Goal: Task Accomplishment & Management: Use online tool/utility

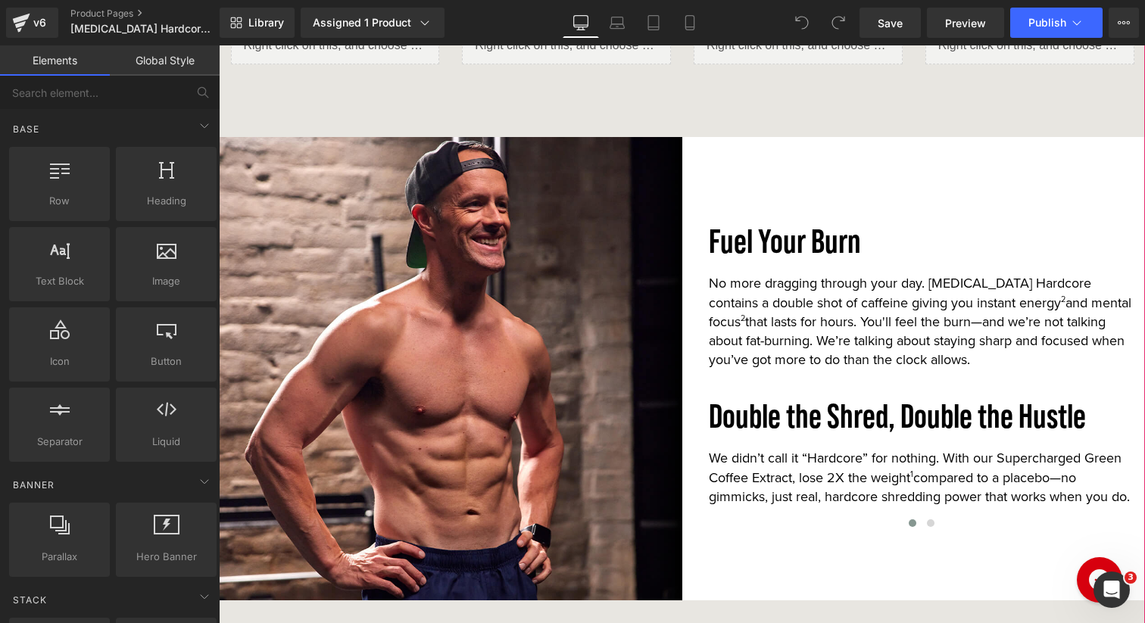
scroll to position [1996, 0]
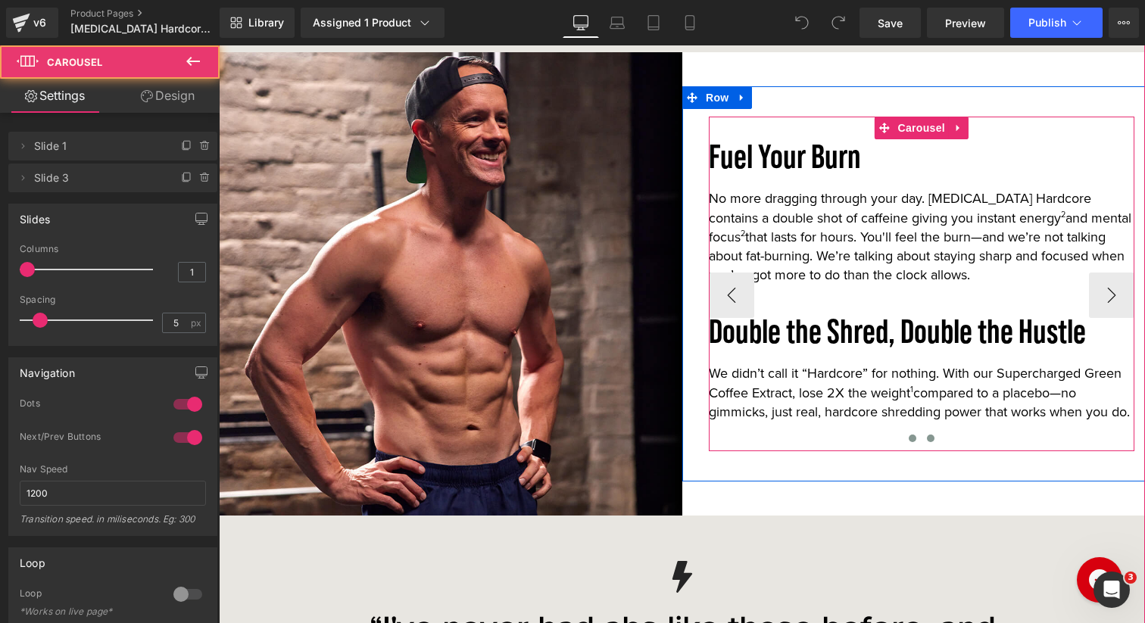
click at [931, 435] on span at bounding box center [931, 439] width 8 height 8
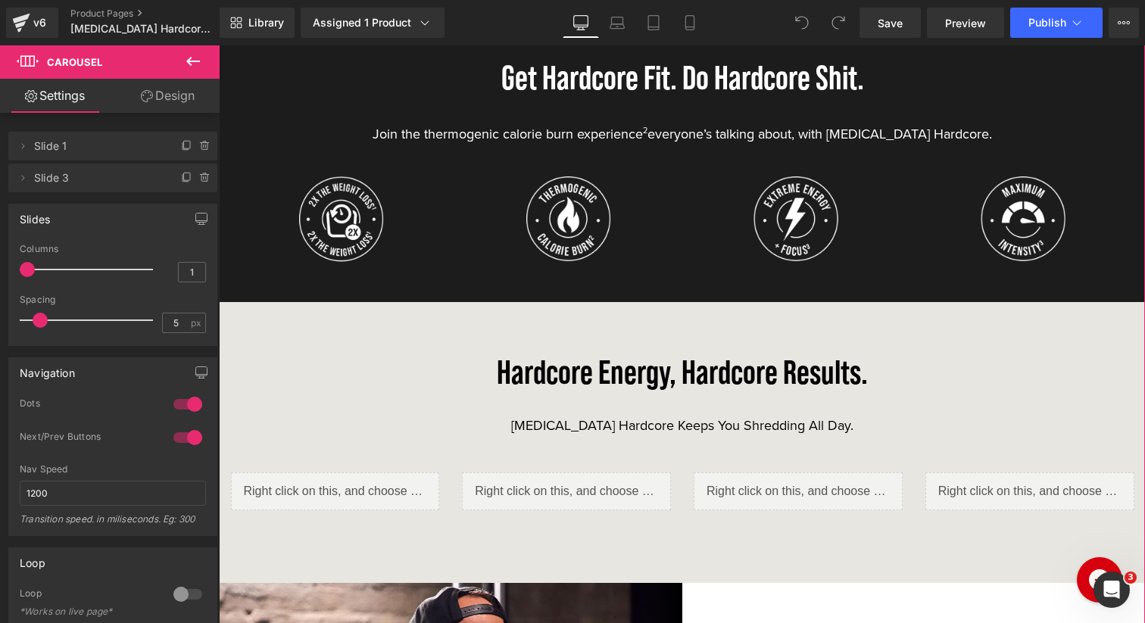
scroll to position [1433, 0]
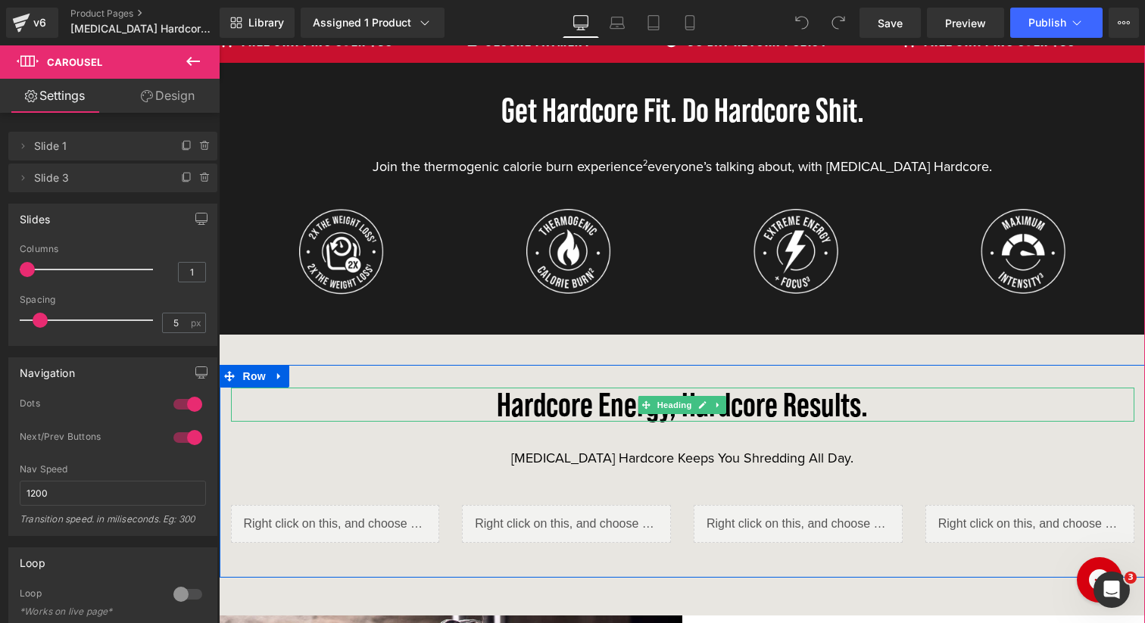
click at [751, 406] on h3 "Hardcore Energy, Hardcore Results." at bounding box center [683, 405] width 904 height 34
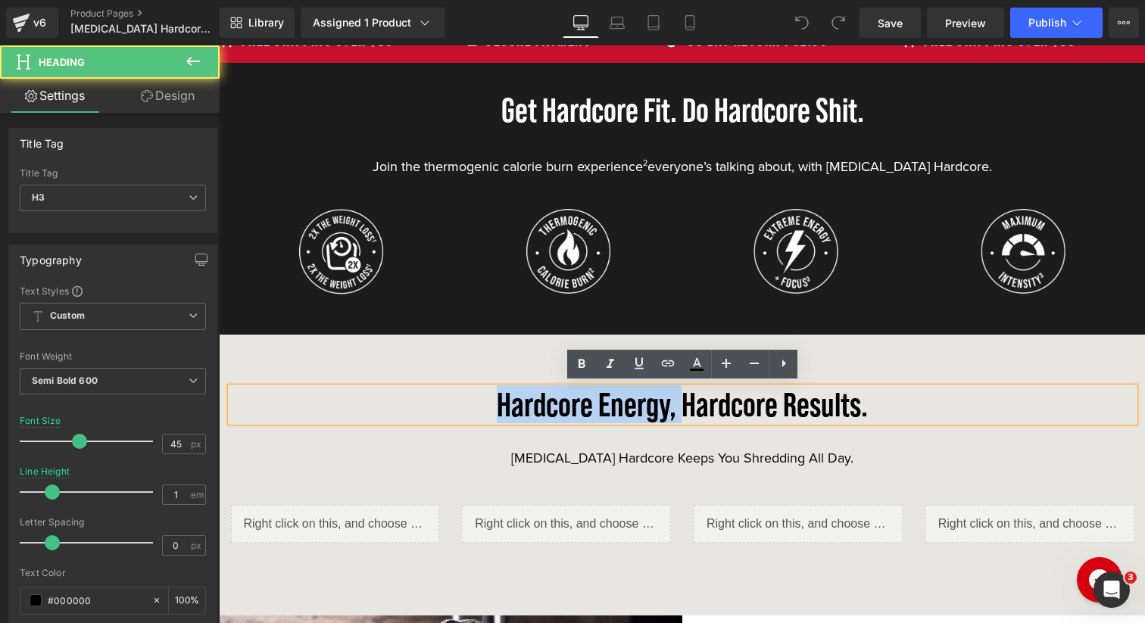
drag, startPoint x: 684, startPoint y: 404, endPoint x: 493, endPoint y: 406, distance: 190.9
click at [493, 406] on h3 "Hardcore Energy, Hardcore Results." at bounding box center [683, 405] width 904 height 34
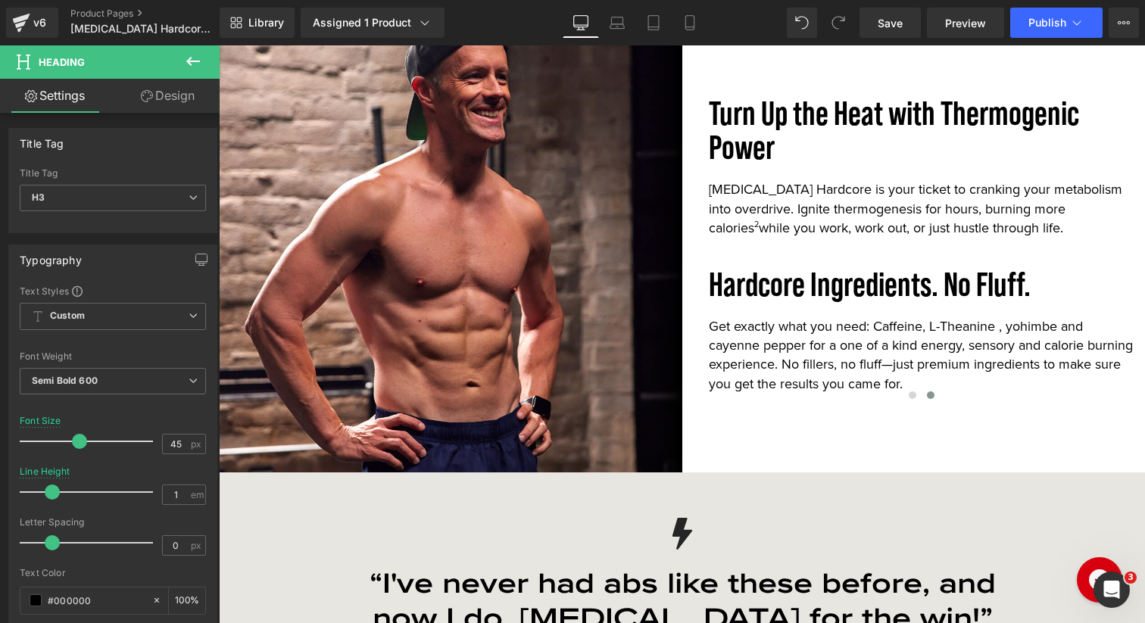
scroll to position [2062, 0]
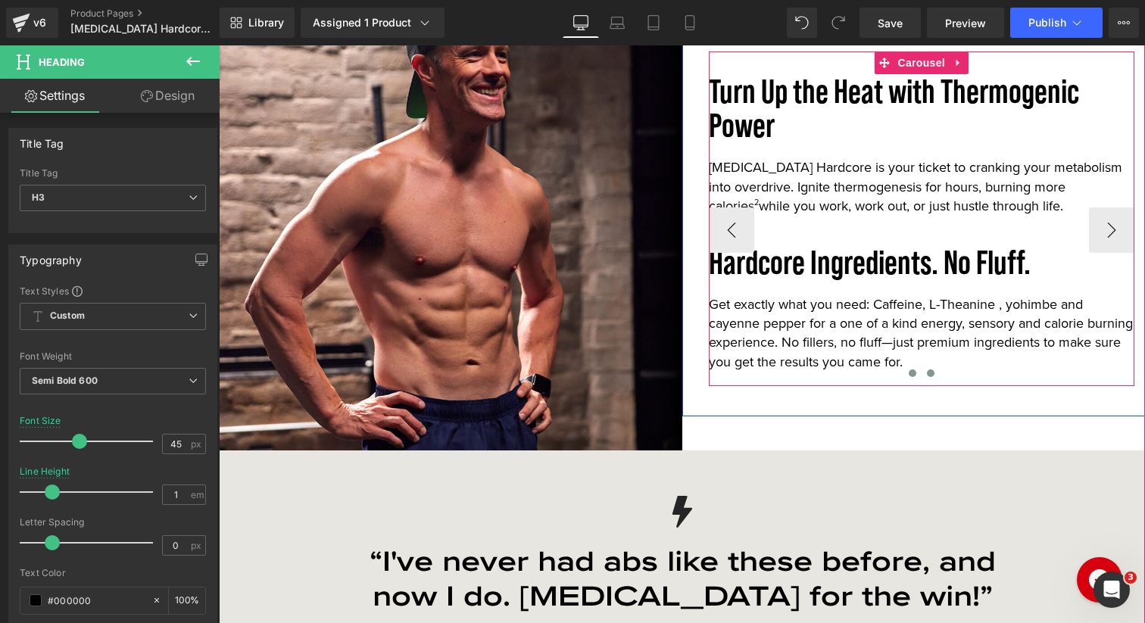
click at [910, 372] on span at bounding box center [913, 374] width 8 height 8
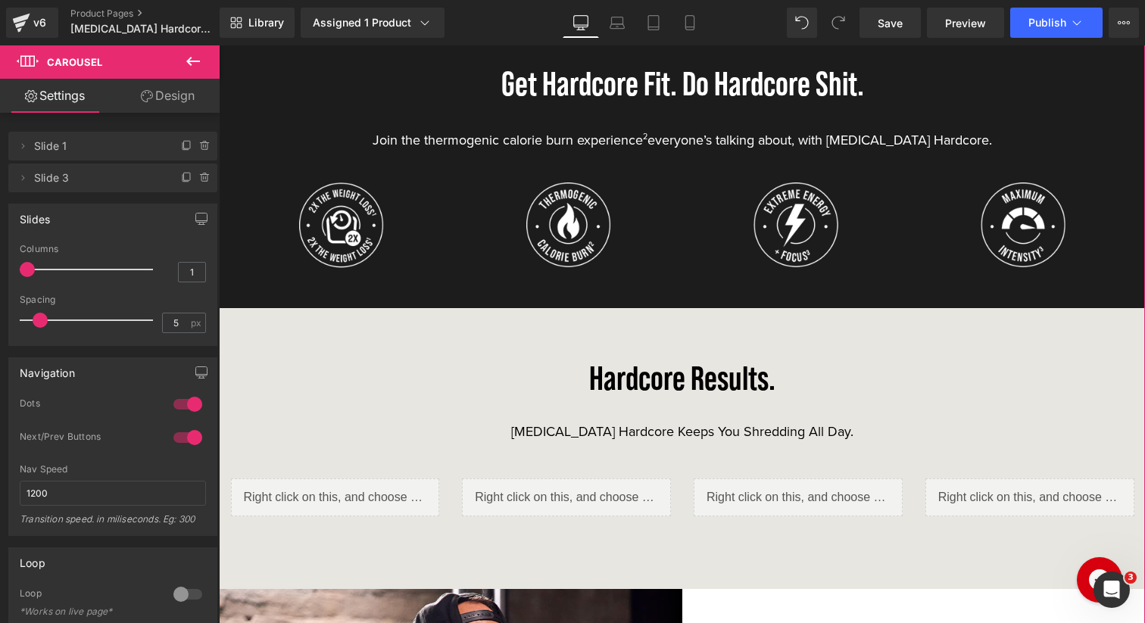
scroll to position [1393, 0]
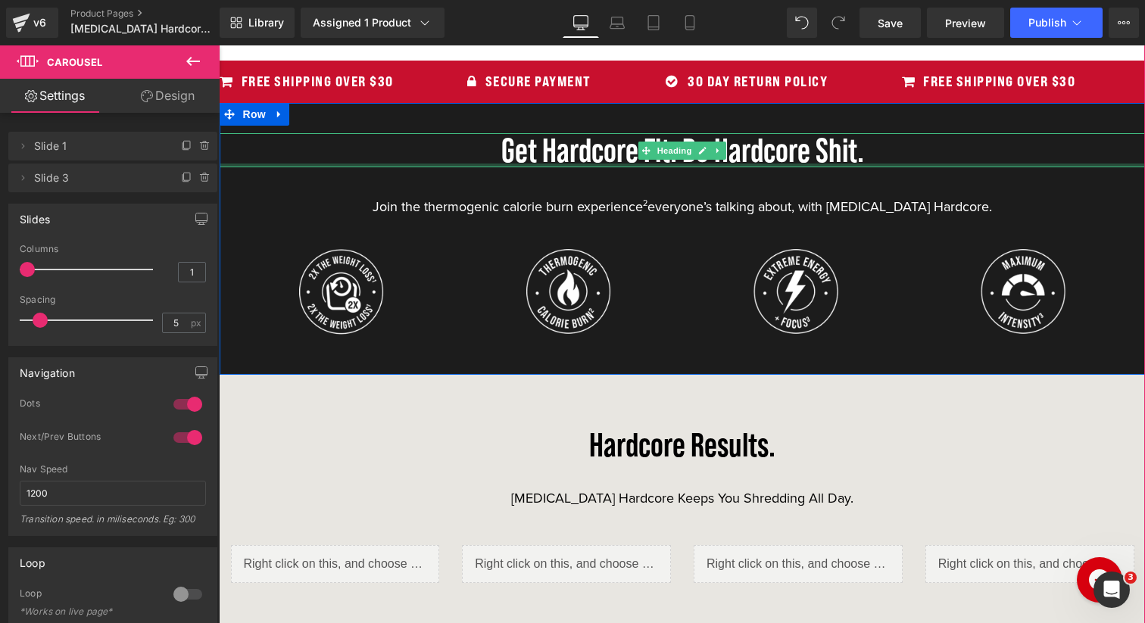
click at [582, 164] on div at bounding box center [683, 166] width 926 height 4
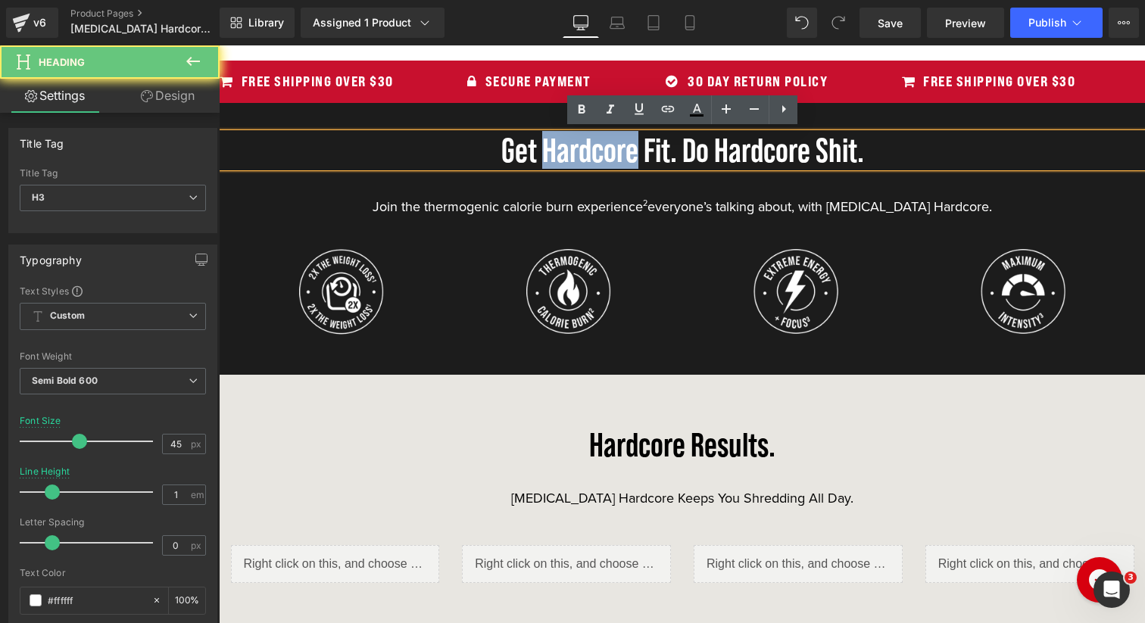
click at [582, 161] on h3 "Get Hardcore Fit. Do Hardcore Shit." at bounding box center [683, 150] width 926 height 34
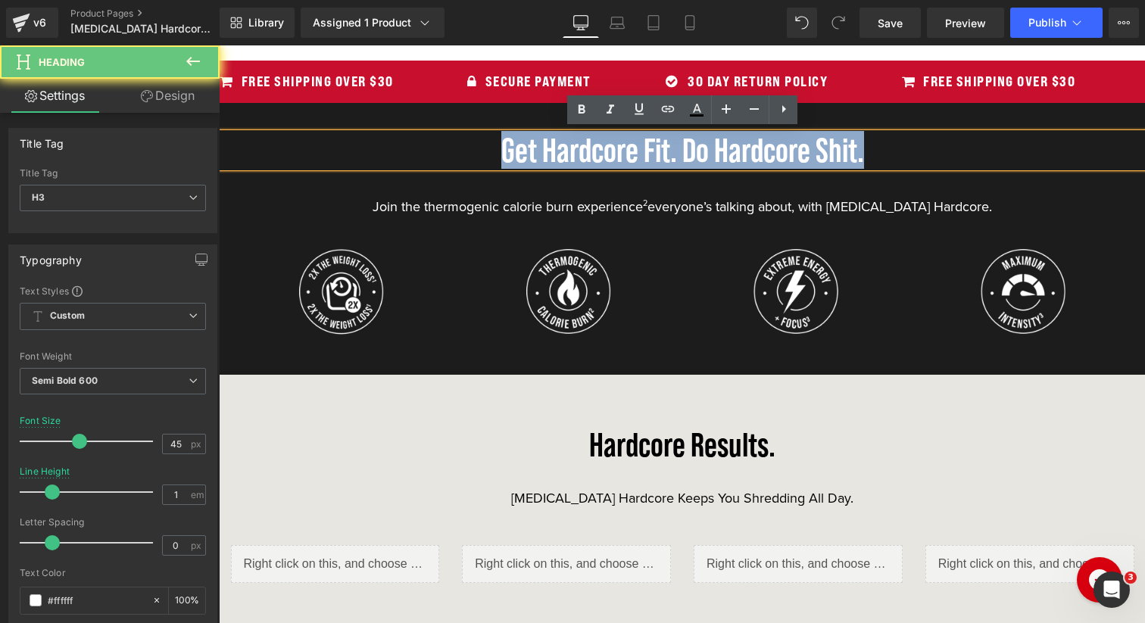
click at [582, 161] on h3 "Get Hardcore Fit. Do Hardcore Shit." at bounding box center [683, 150] width 926 height 34
paste div
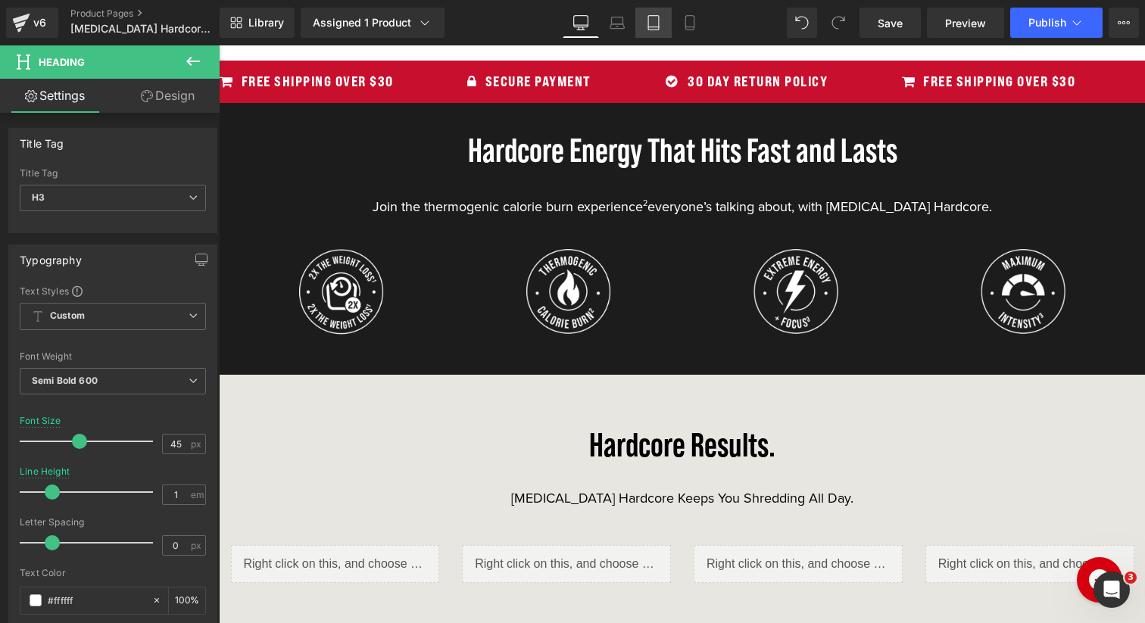
drag, startPoint x: 618, startPoint y: 26, endPoint x: 646, endPoint y: 22, distance: 28.3
click at [619, 26] on icon at bounding box center [617, 22] width 15 height 15
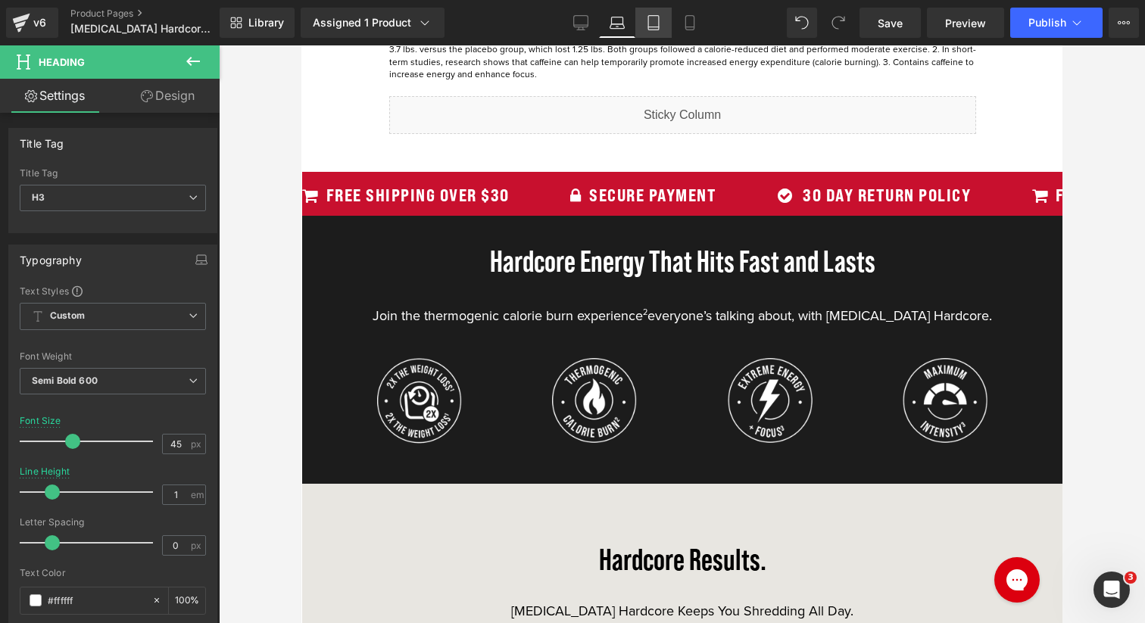
click at [652, 20] on icon at bounding box center [653, 22] width 15 height 15
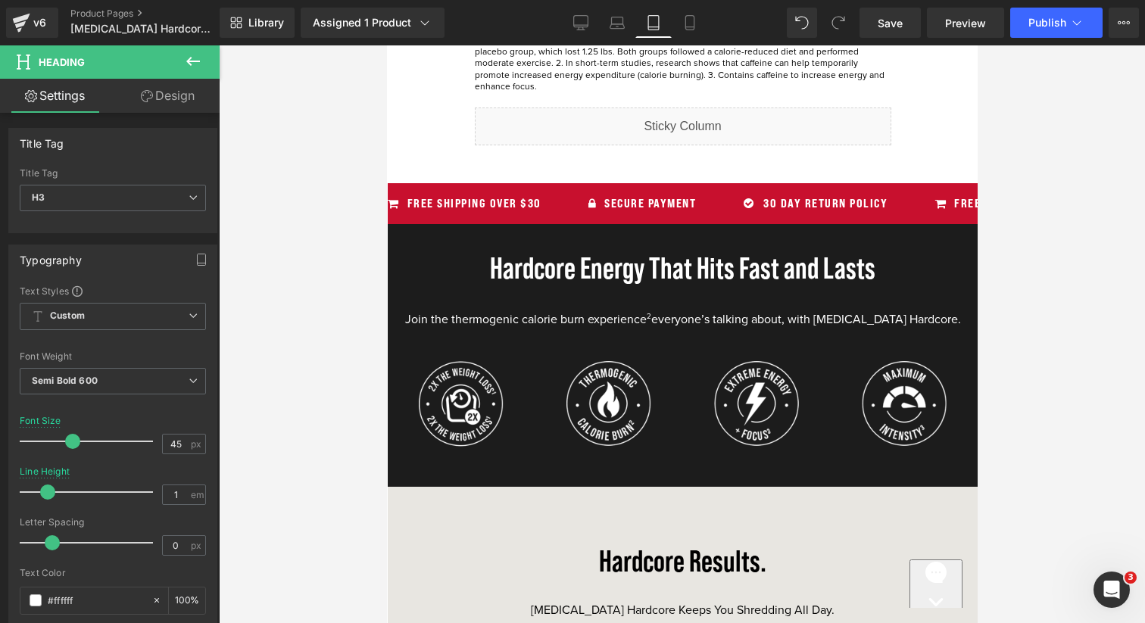
scroll to position [1649, 0]
click at [701, 30] on link "Mobile" at bounding box center [690, 23] width 36 height 30
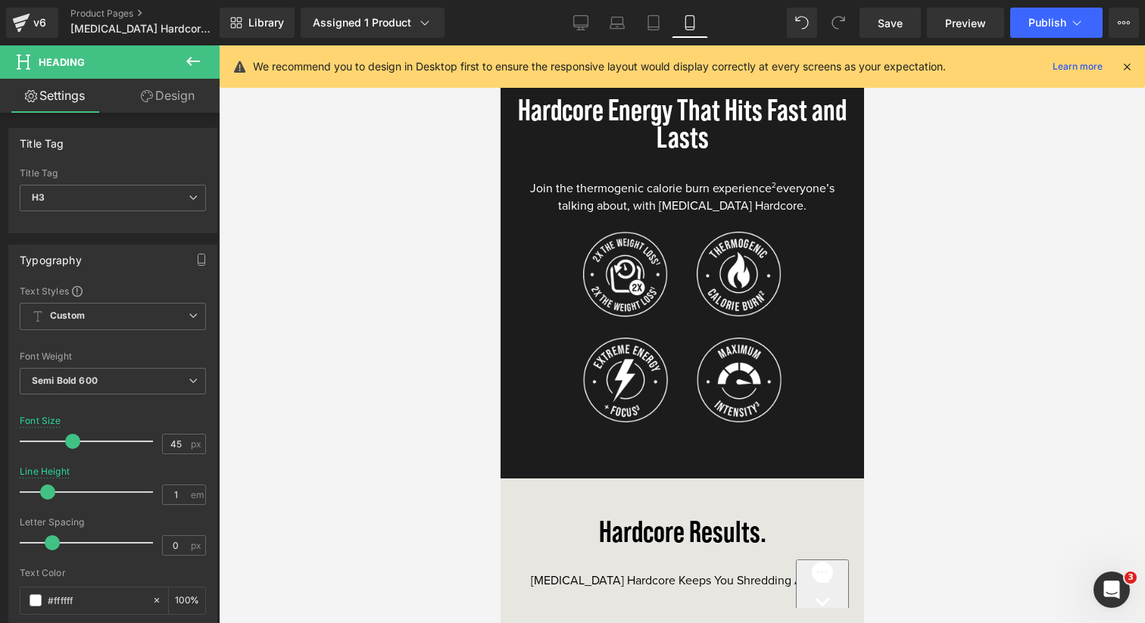
scroll to position [1453, 0]
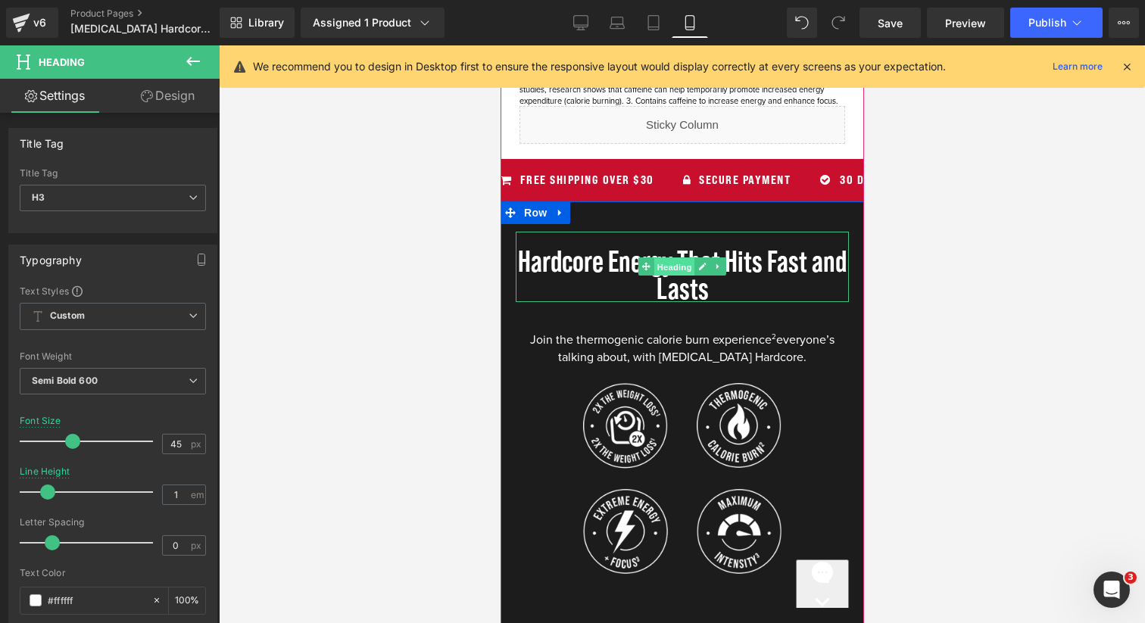
click at [672, 274] on span "Heading" at bounding box center [674, 267] width 41 height 18
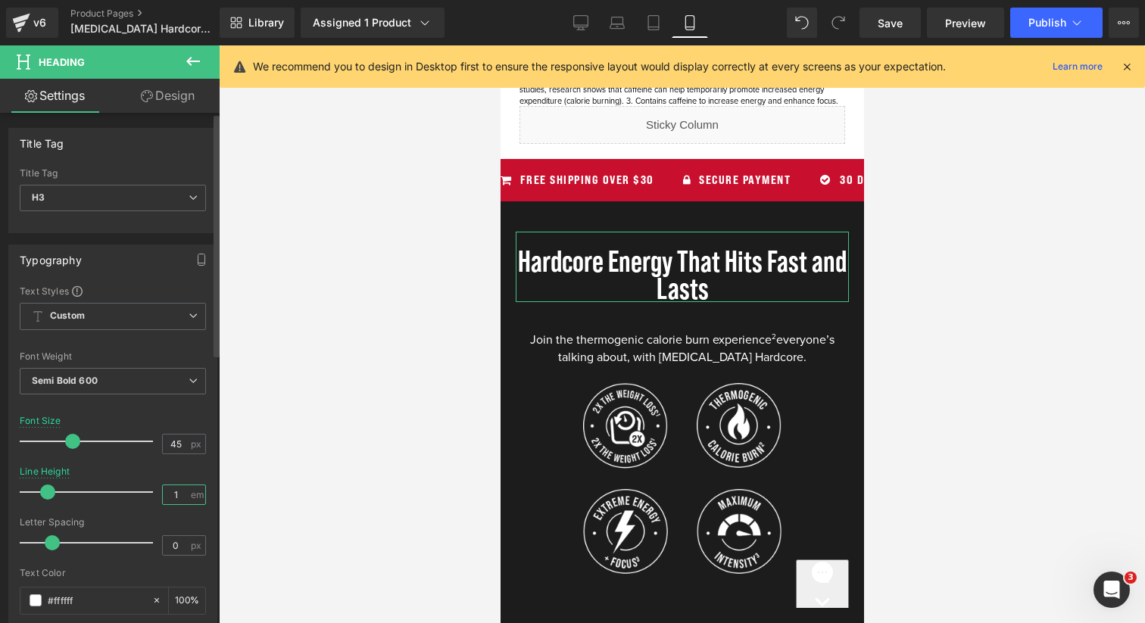
click at [164, 494] on input "1" at bounding box center [176, 494] width 27 height 19
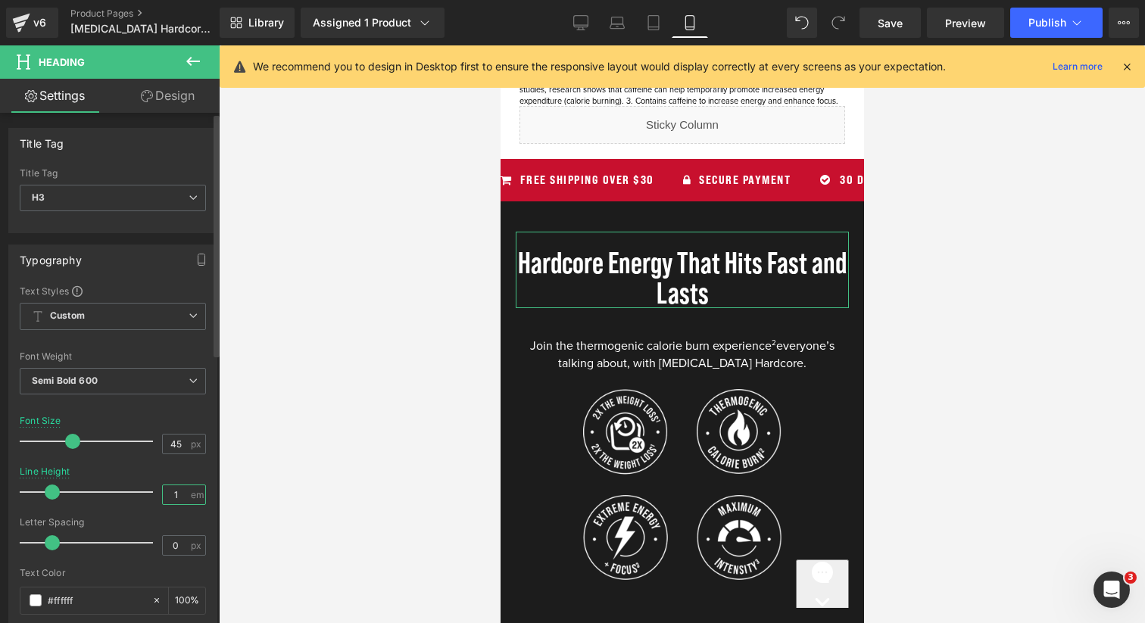
click at [175, 494] on input "1" at bounding box center [176, 494] width 27 height 19
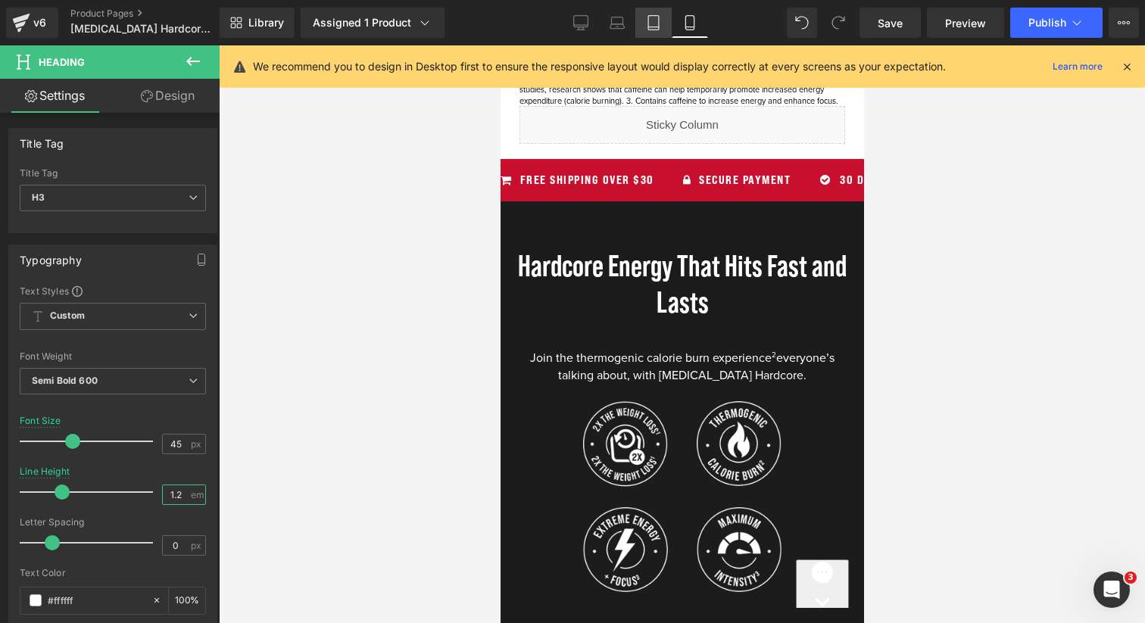
type input "1.2"
click at [649, 23] on icon at bounding box center [653, 23] width 11 height 14
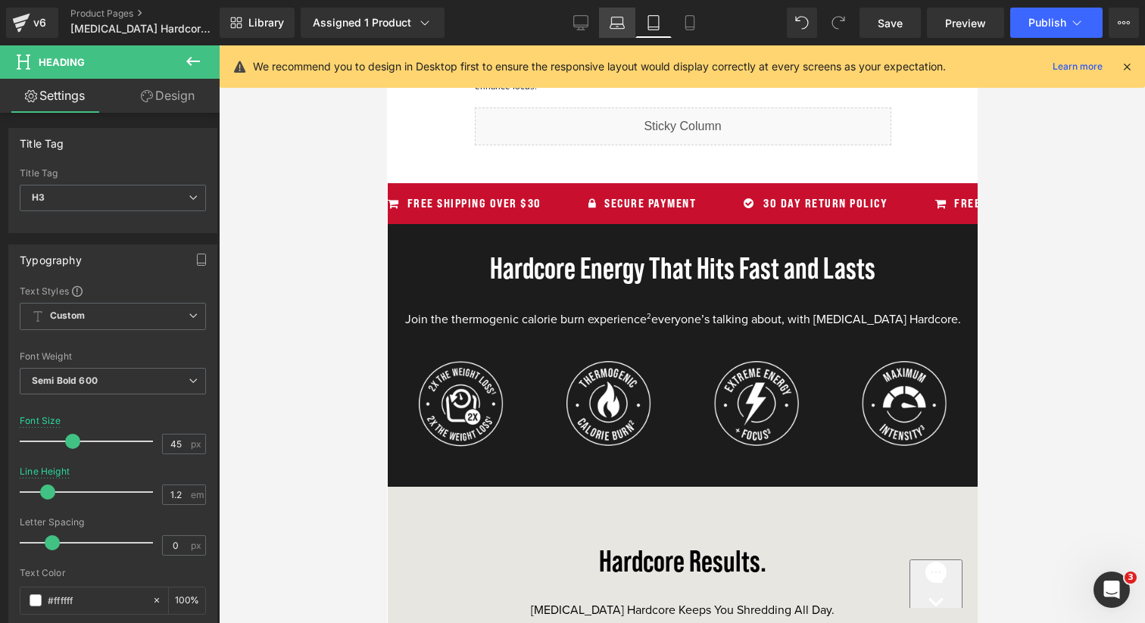
click at [619, 24] on icon at bounding box center [617, 22] width 15 height 15
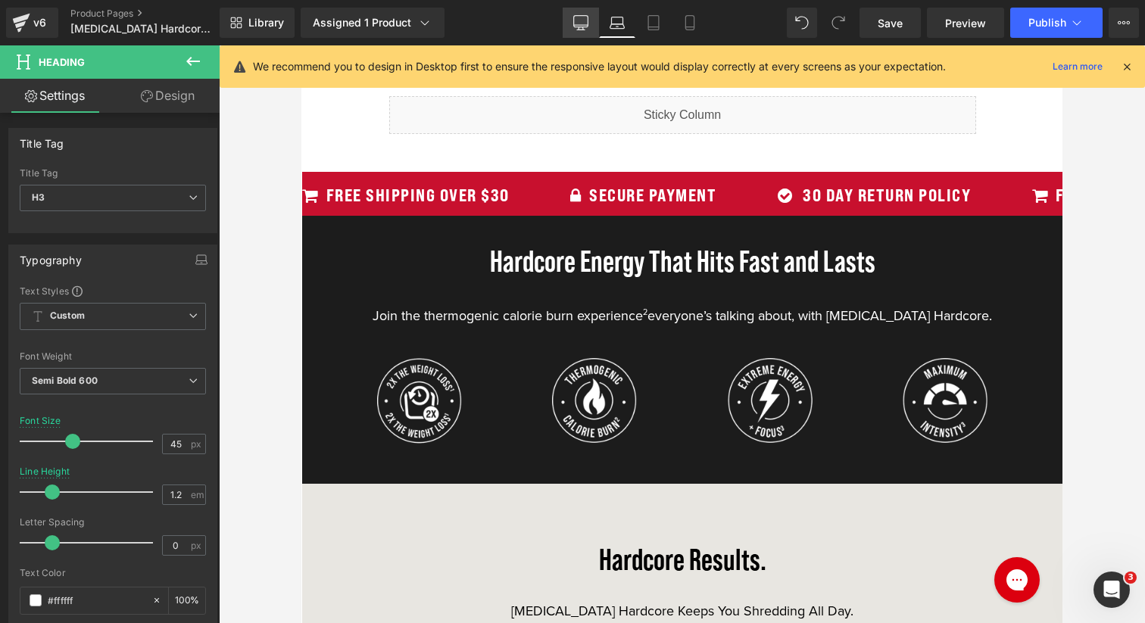
click at [579, 26] on icon at bounding box center [580, 22] width 15 height 15
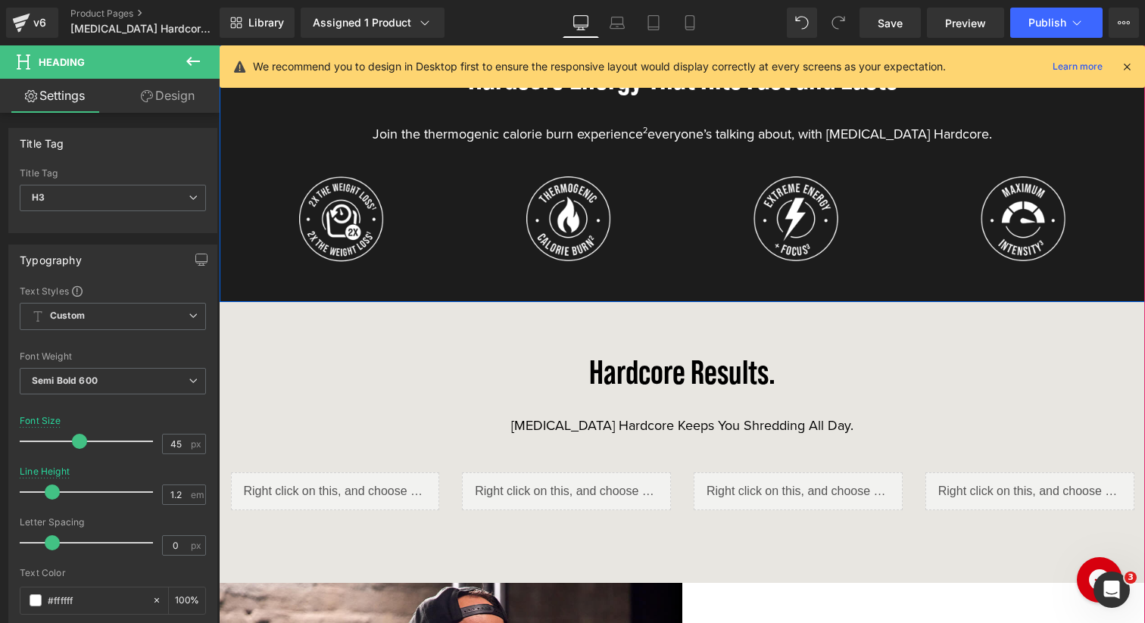
scroll to position [1543, 0]
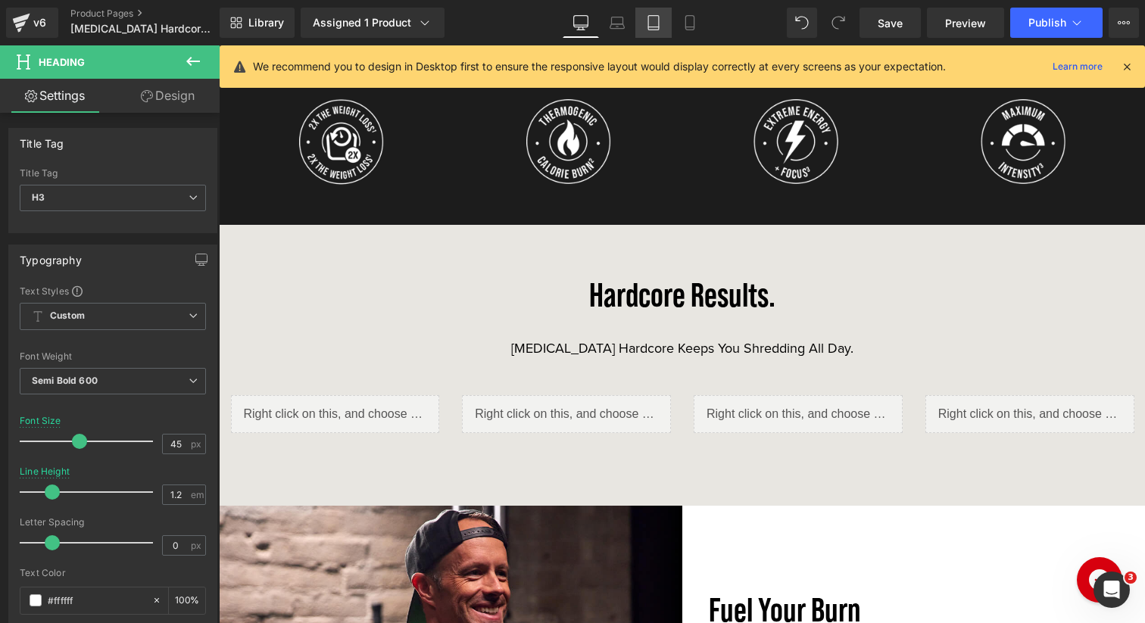
drag, startPoint x: 612, startPoint y: 22, endPoint x: 645, endPoint y: 27, distance: 33.7
click at [613, 22] on icon at bounding box center [617, 22] width 15 height 15
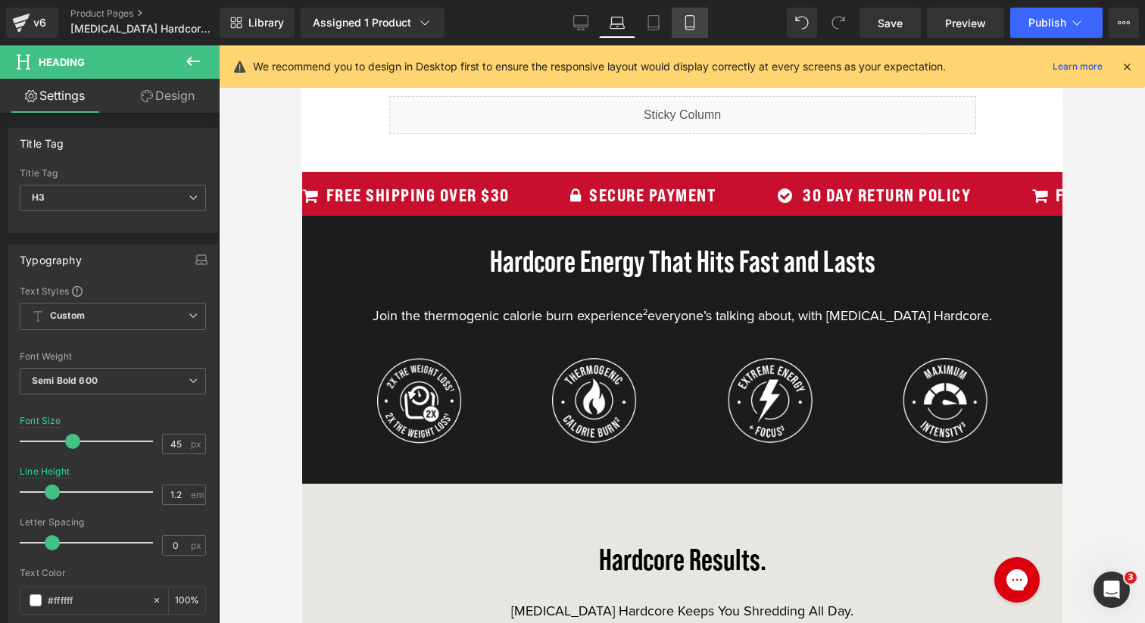
drag, startPoint x: 654, startPoint y: 27, endPoint x: 672, endPoint y: 27, distance: 18.2
click at [654, 27] on icon at bounding box center [653, 27] width 11 height 0
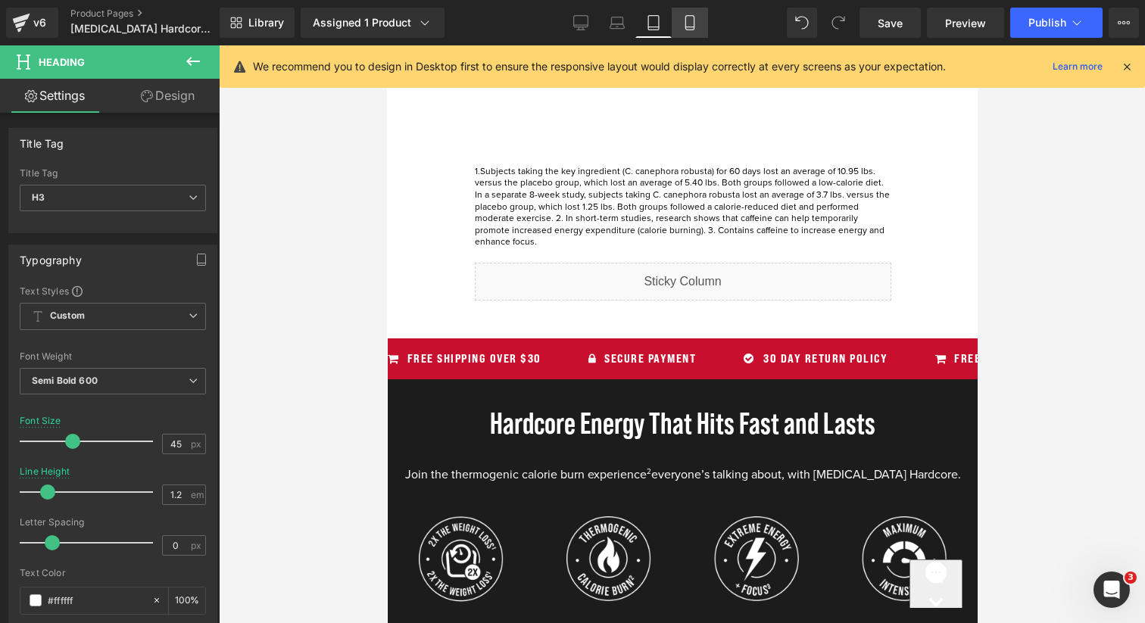
click at [676, 26] on link "Mobile" at bounding box center [690, 23] width 36 height 30
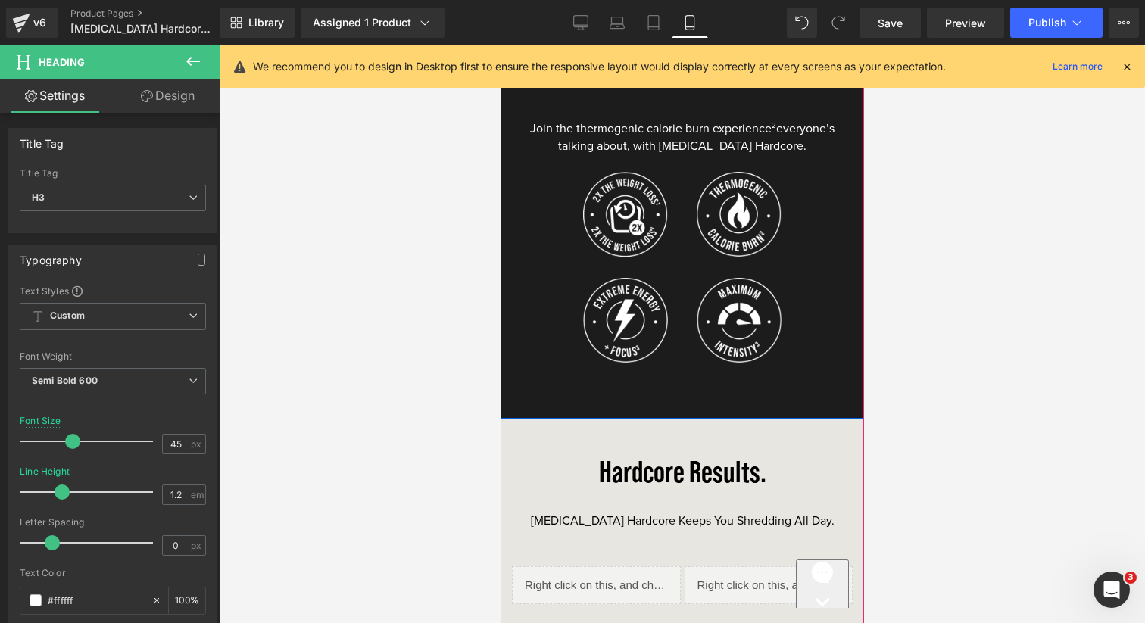
scroll to position [1697, 0]
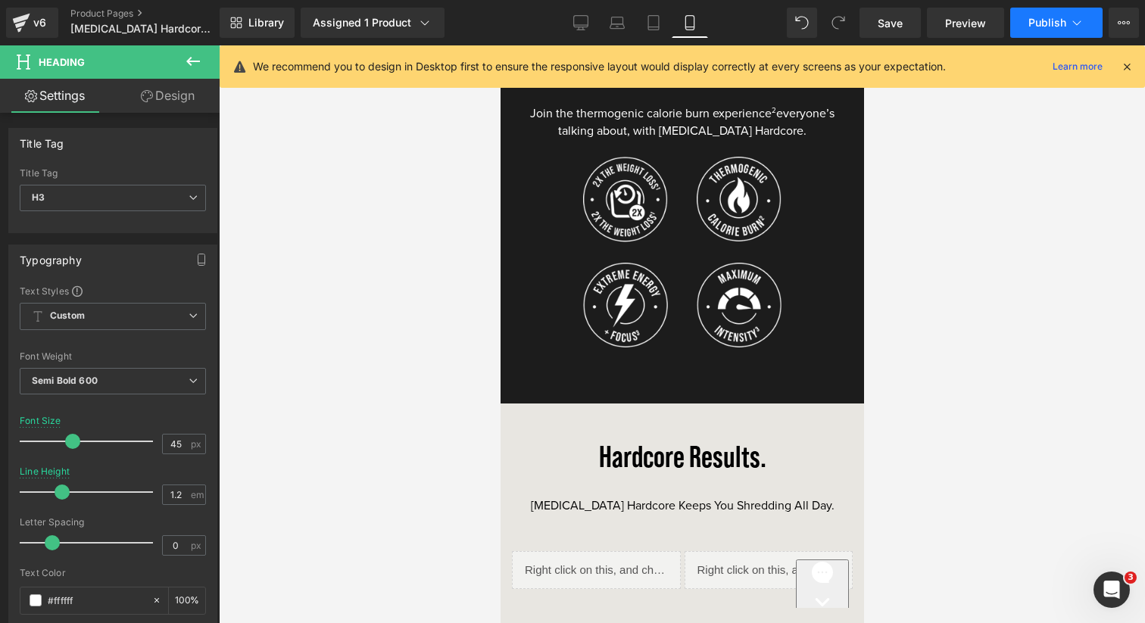
click at [1035, 22] on span "Publish" at bounding box center [1048, 23] width 38 height 12
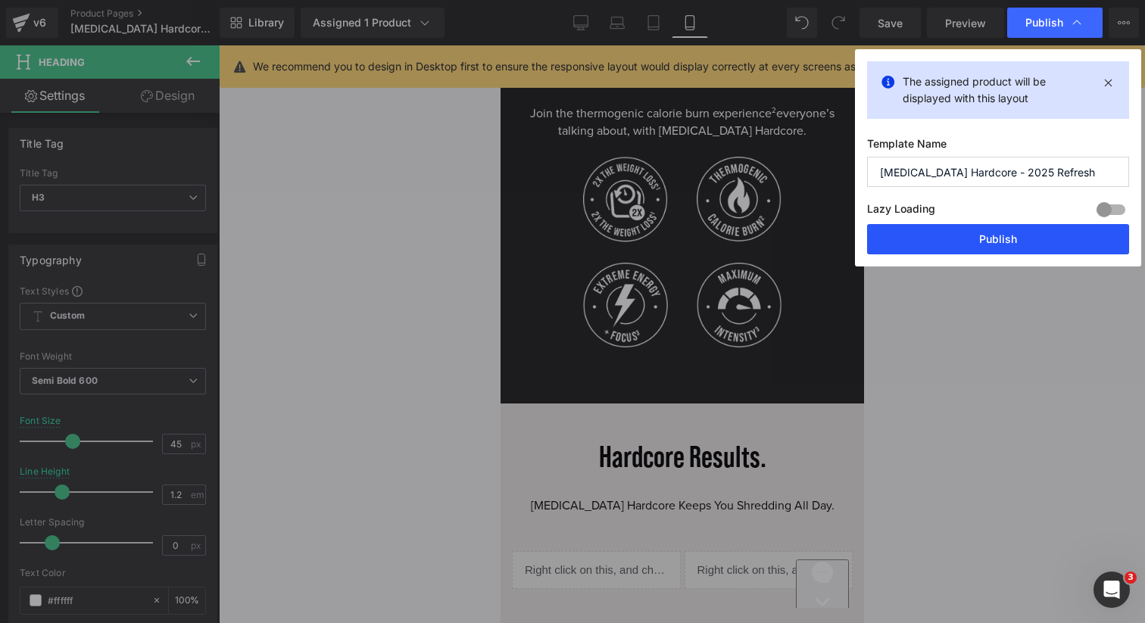
click at [981, 234] on button "Publish" at bounding box center [998, 239] width 262 height 30
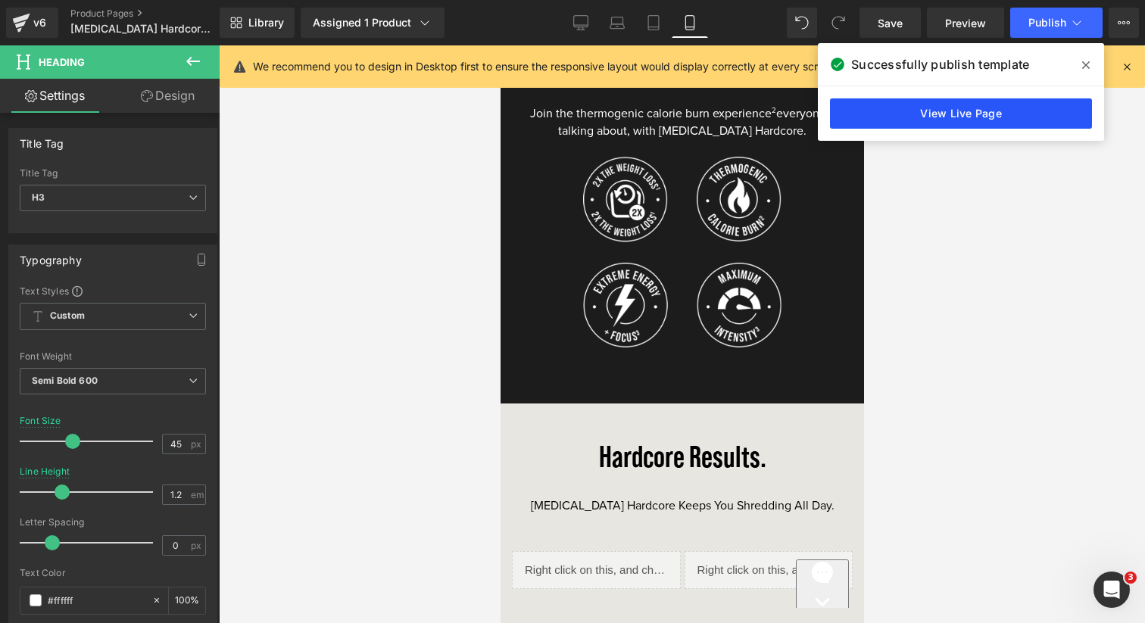
click at [919, 110] on link "View Live Page" at bounding box center [961, 113] width 262 height 30
